Goal: Task Accomplishment & Management: Use online tool/utility

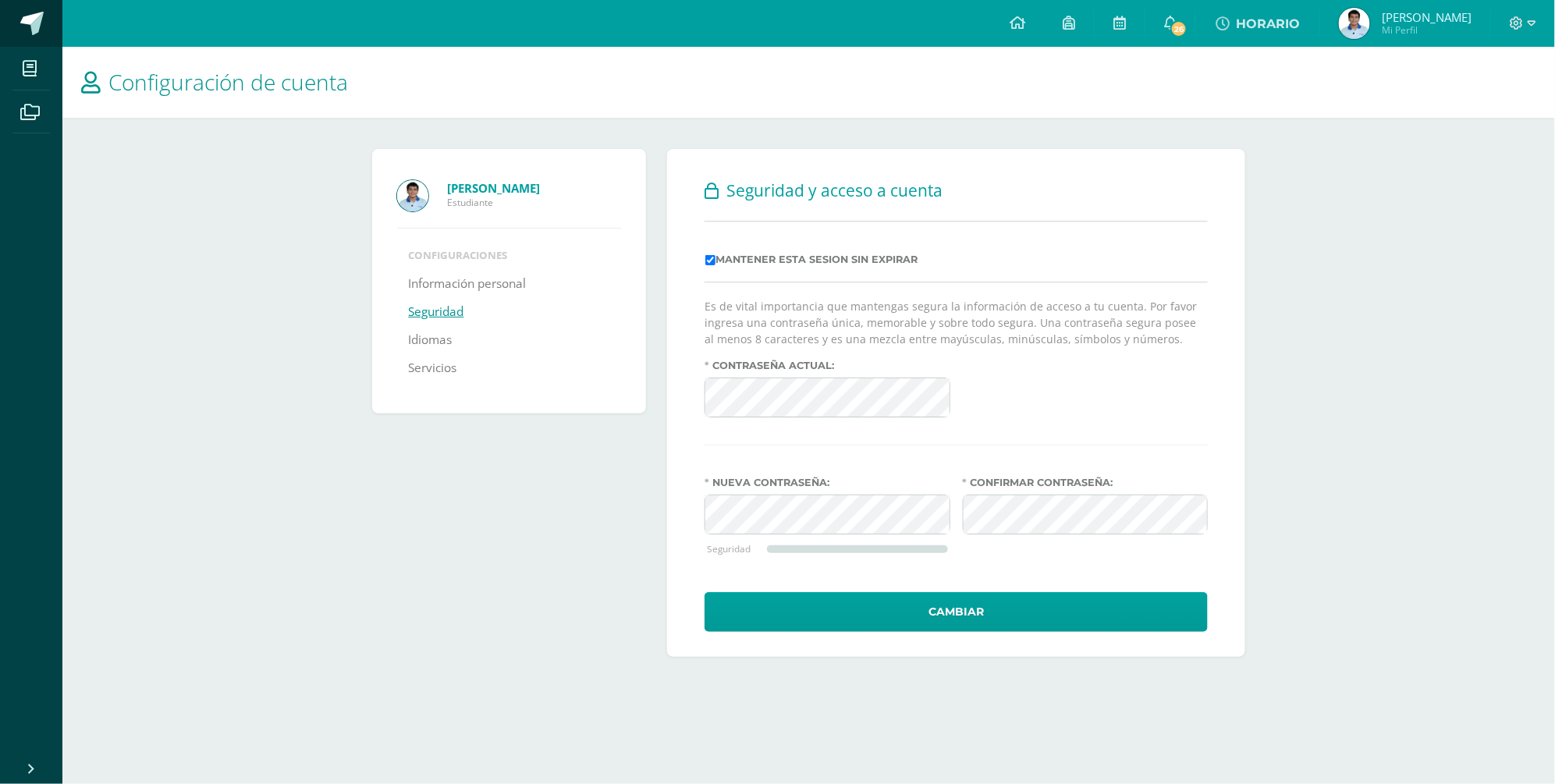
click at [50, 17] on span at bounding box center [85, 24] width 74 height 33
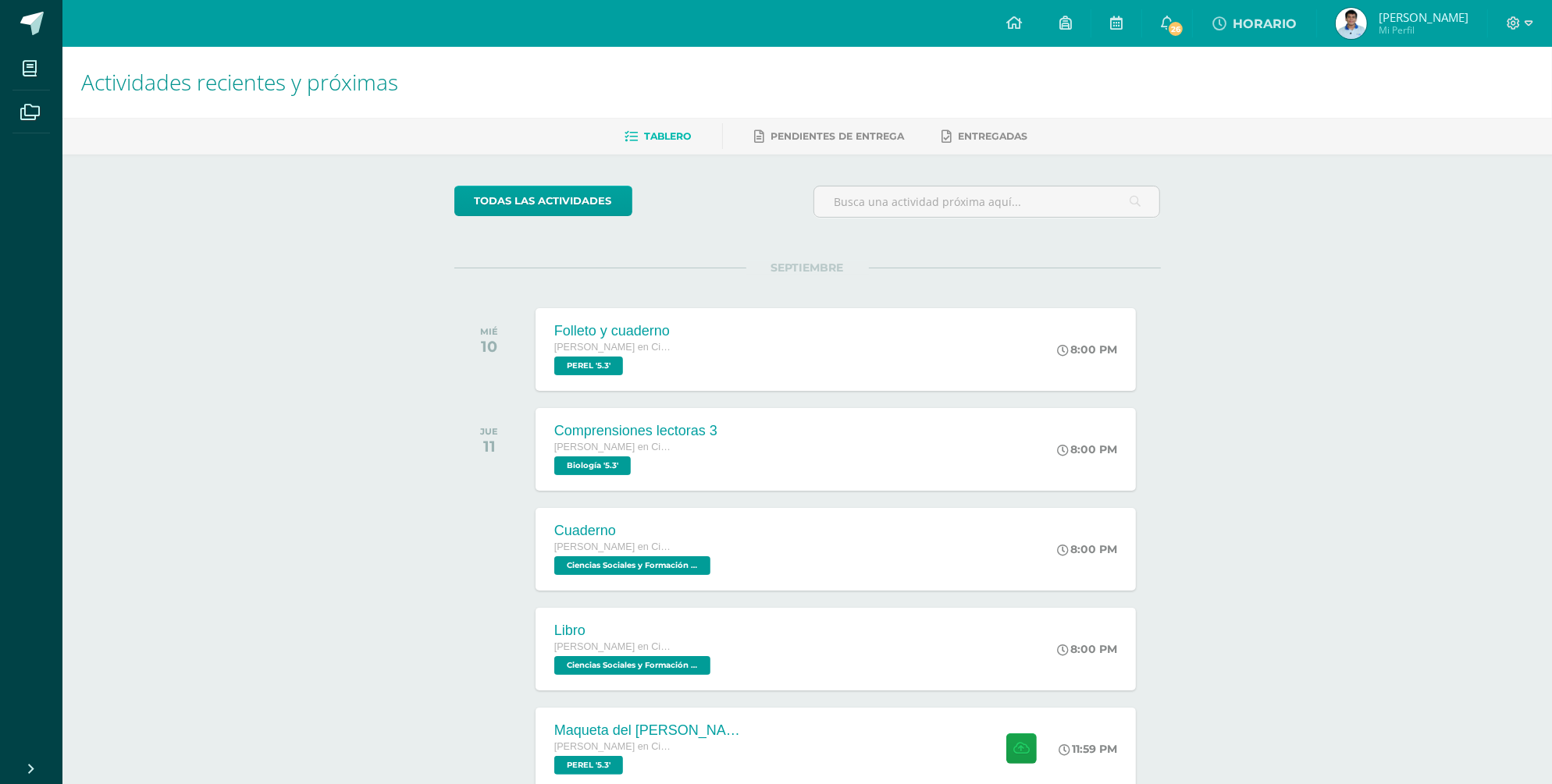
click at [50, 17] on span at bounding box center [85, 24] width 74 height 33
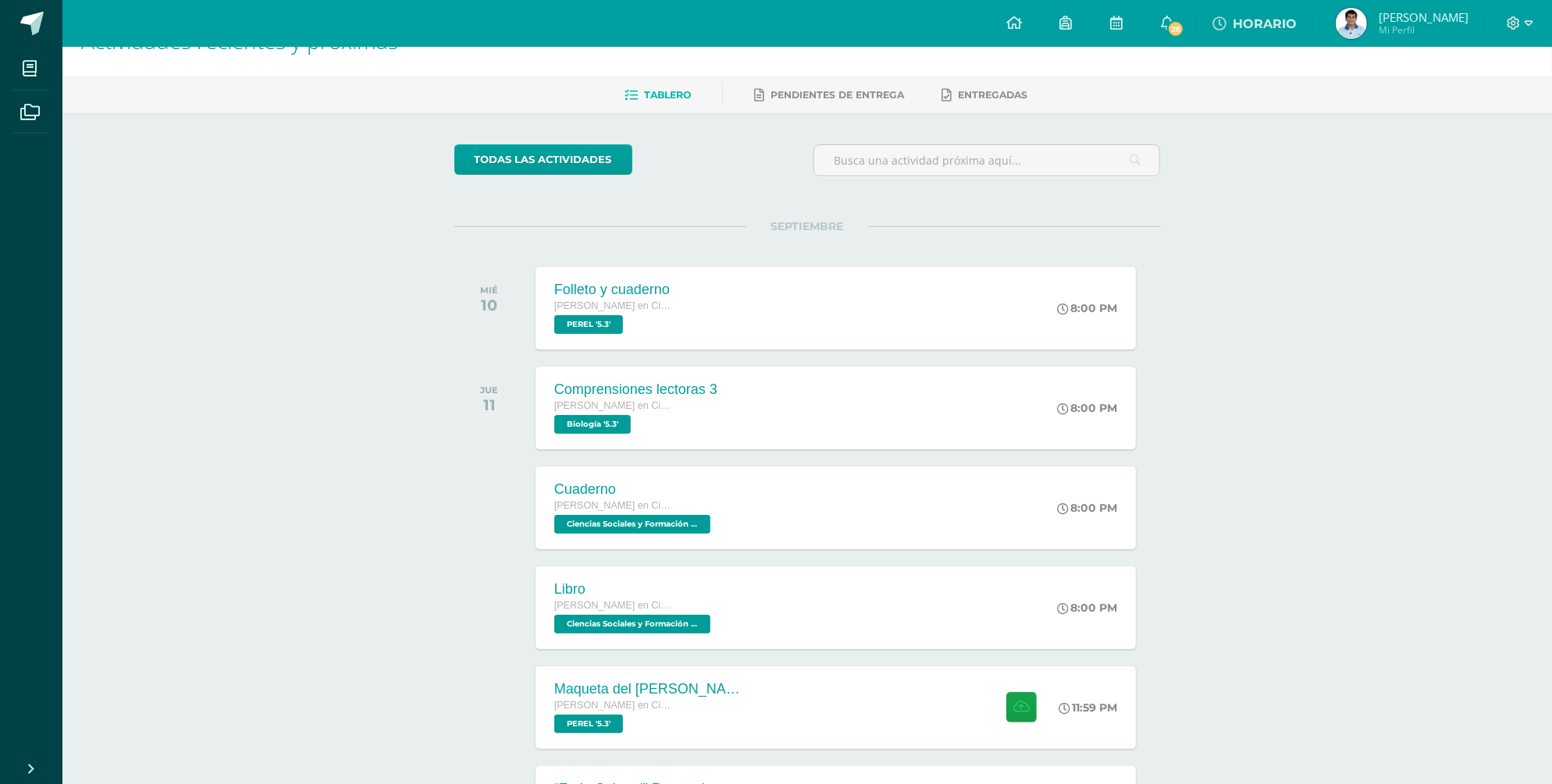
scroll to position [203, 0]
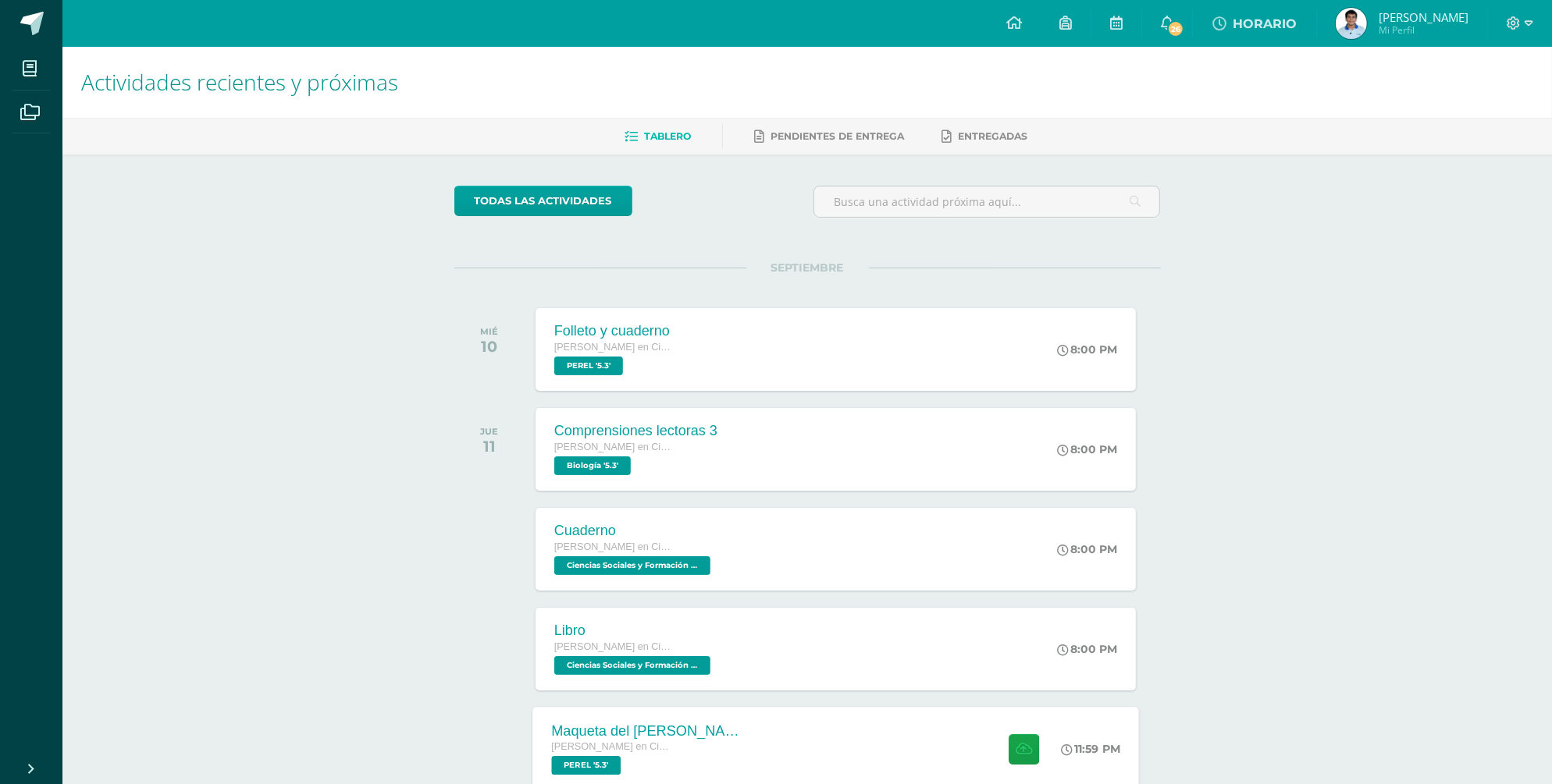
click at [678, 736] on div "Maqueta del [PERSON_NAME][DATE]" at bounding box center [645, 731] width 189 height 17
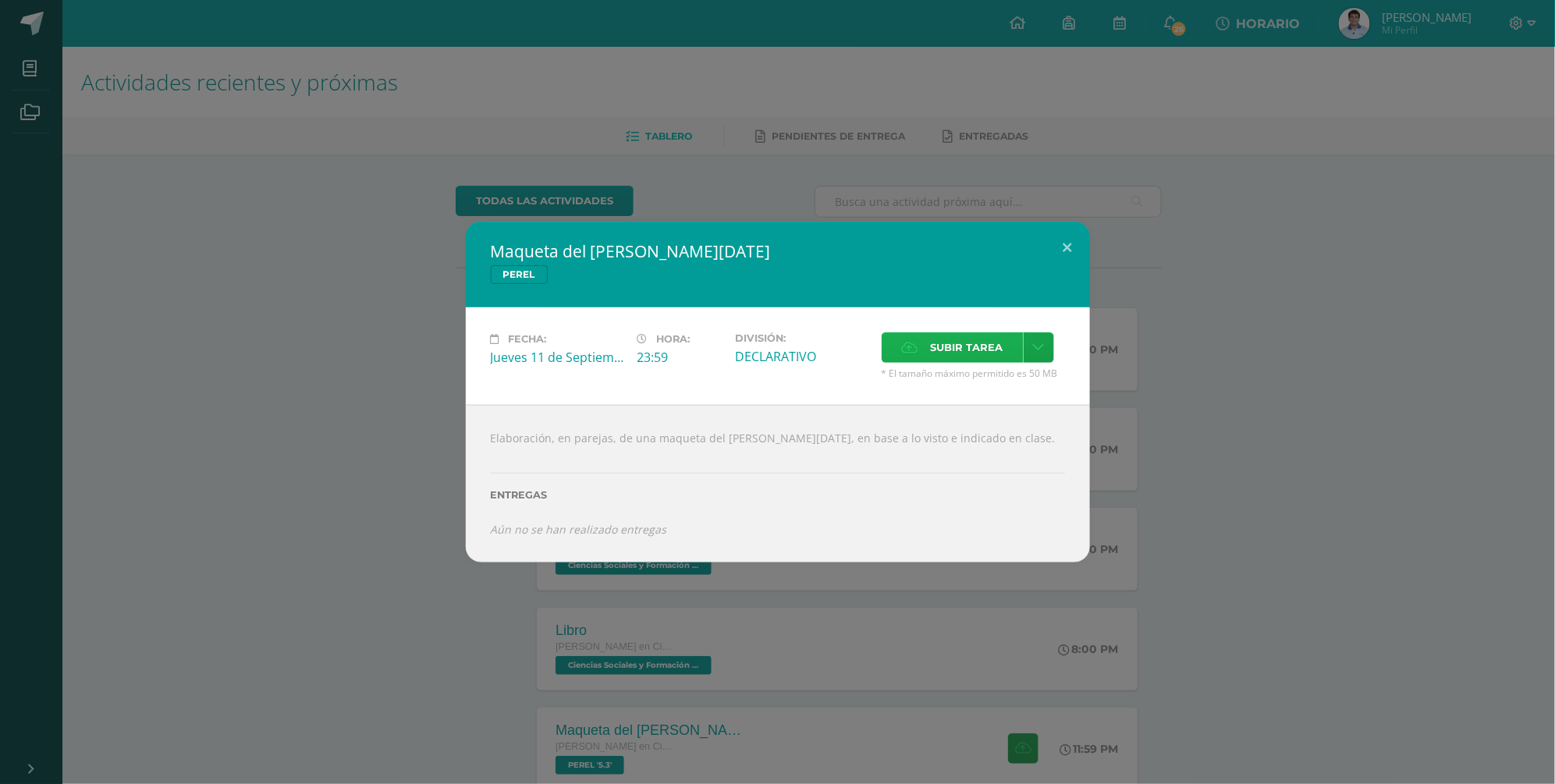
click at [918, 347] on label "Subir tarea" at bounding box center [953, 347] width 142 height 31
click at [0, 0] on input "Subir tarea" at bounding box center [0, 0] width 0 height 0
click at [1202, 483] on div "Maqueta del Pesebre de Navidad PEREL Fecha: Jueves 11 de Septiembre Hora: 23:59…" at bounding box center [778, 392] width 1543 height 341
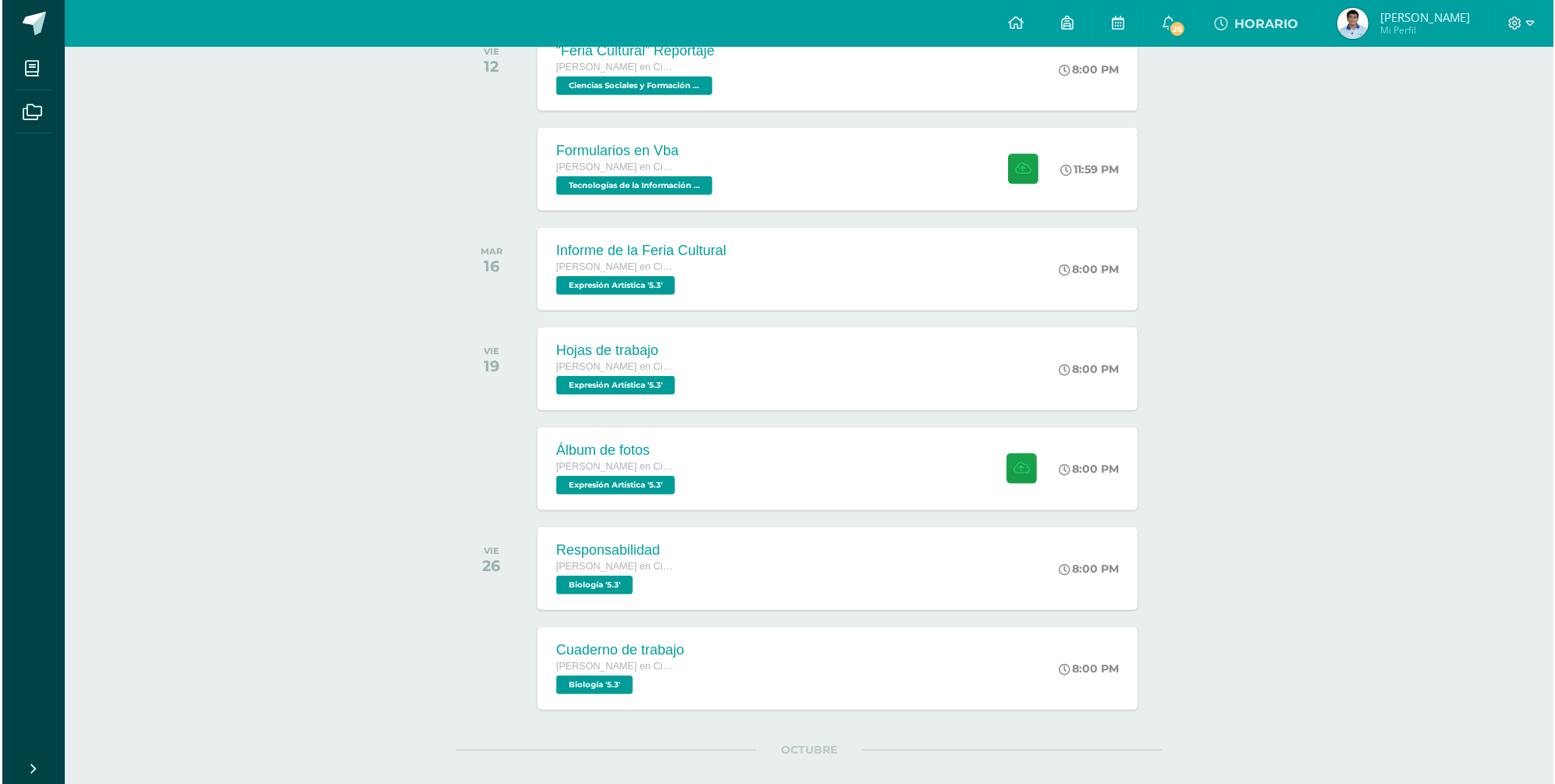
scroll to position [785, 0]
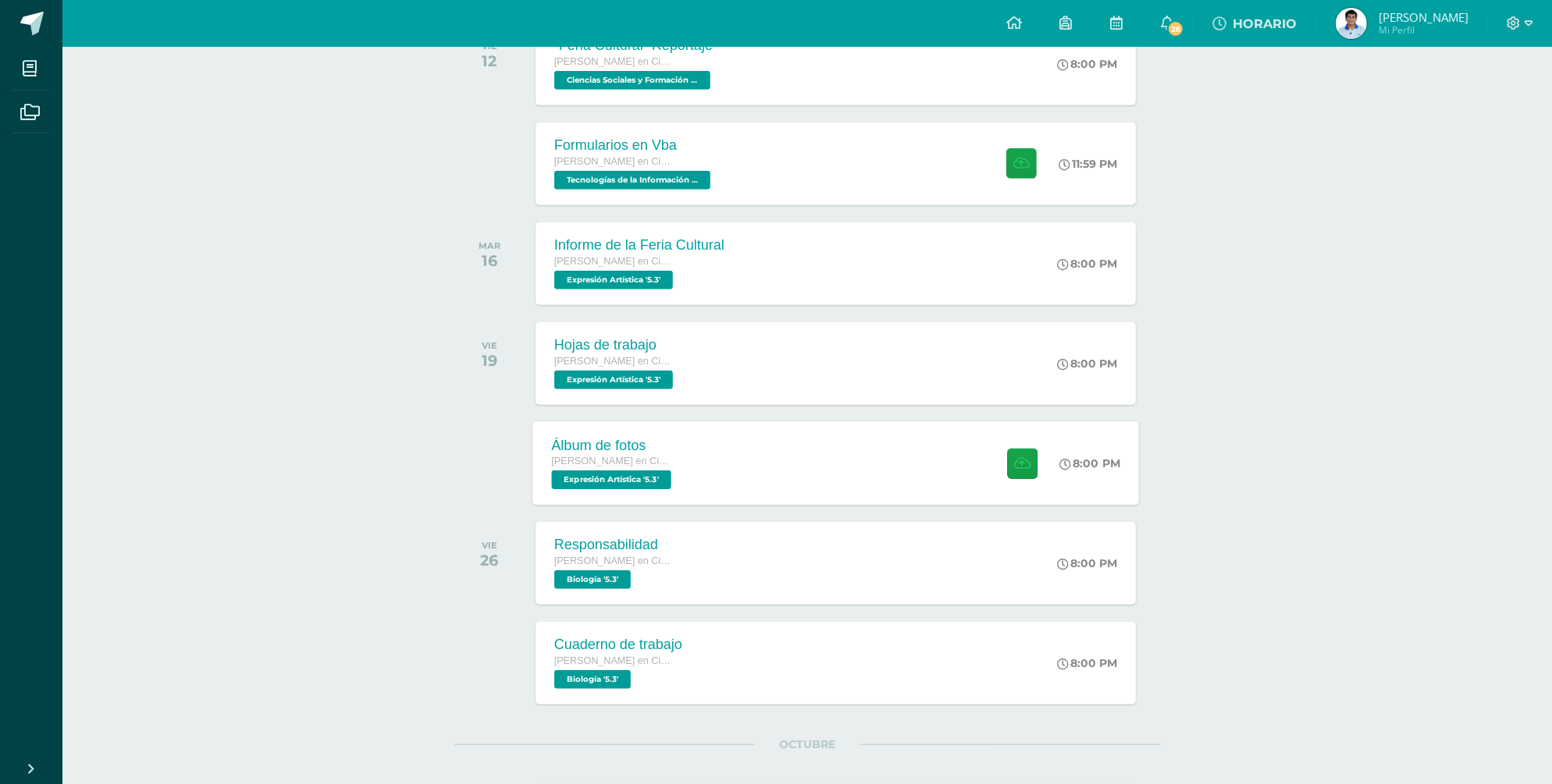
click at [546, 451] on div "Álbum de fotos Quinto Bachillerato en Ciencias y Letras Expresión Artística '5.…" at bounding box center [612, 462] width 161 height 84
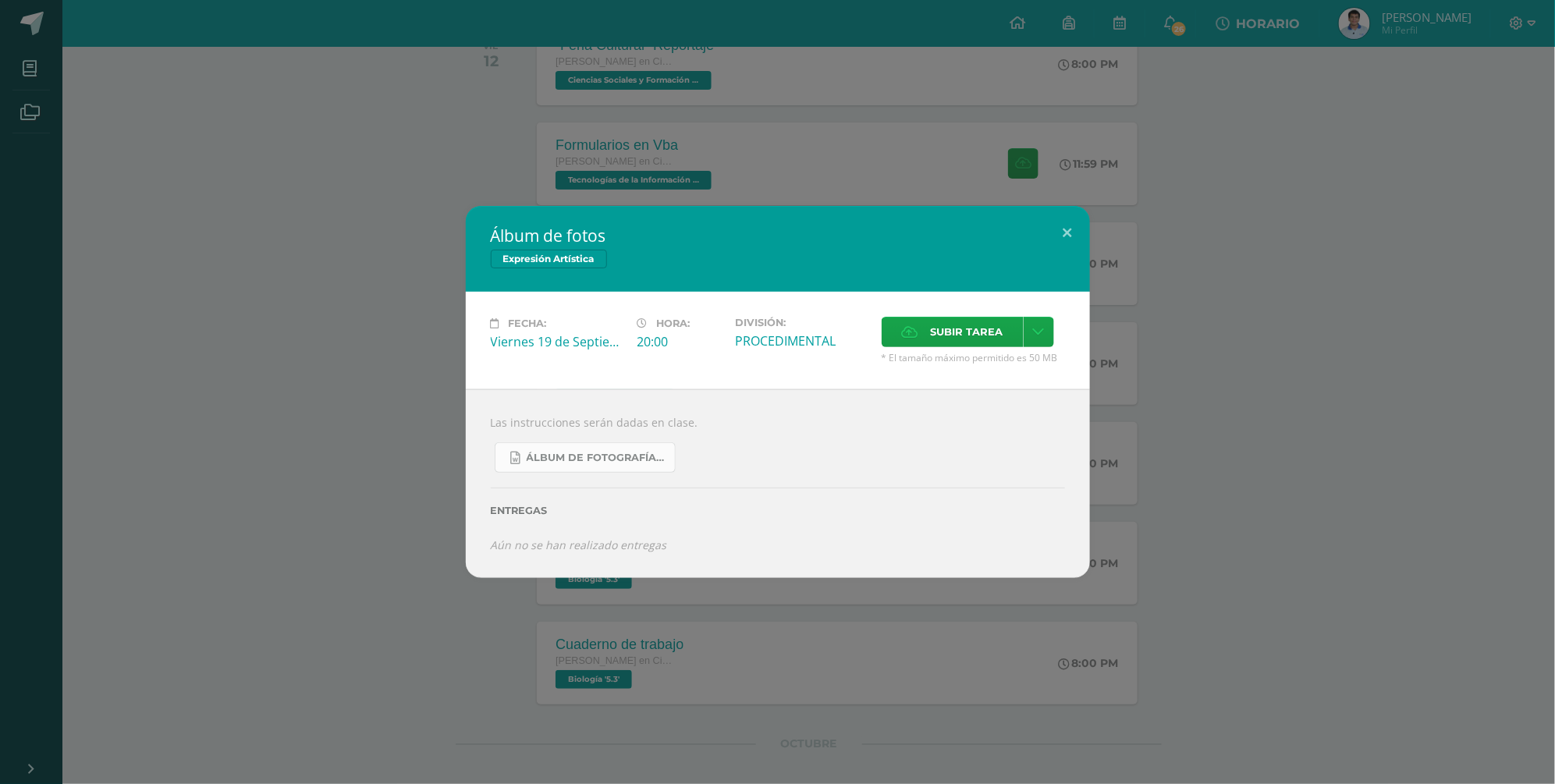
click at [618, 454] on span "Álbum de Fotografías 5o..docx" at bounding box center [597, 457] width 141 height 12
